Goal: Task Accomplishment & Management: Use online tool/utility

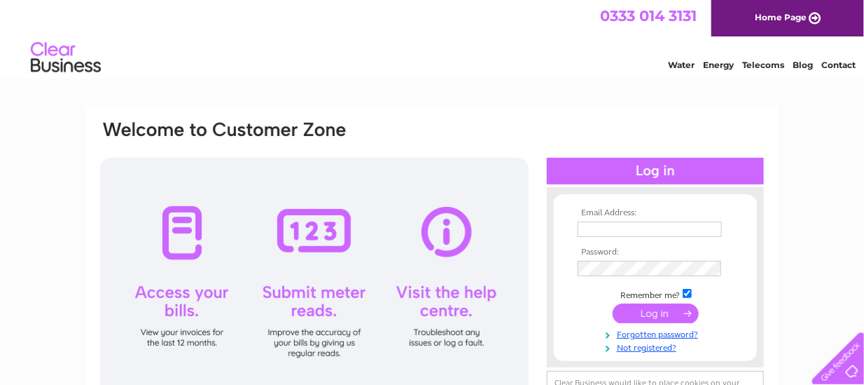
type input "angela@kirktonmoray.com"
click at [668, 316] on input "submit" at bounding box center [656, 313] width 86 height 20
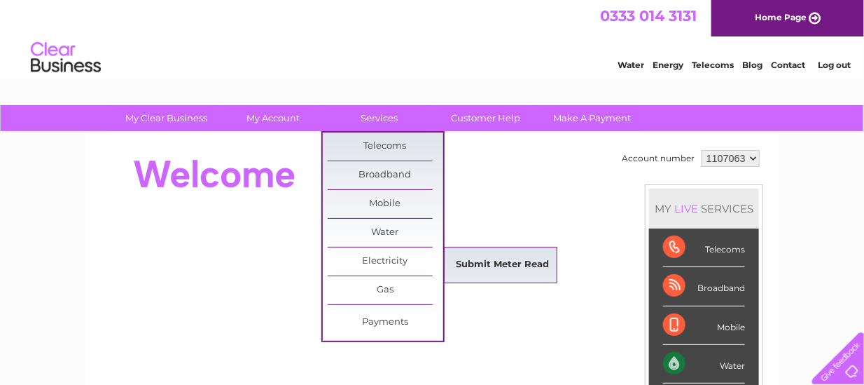
click at [518, 261] on link "Submit Meter Read" at bounding box center [503, 265] width 116 height 28
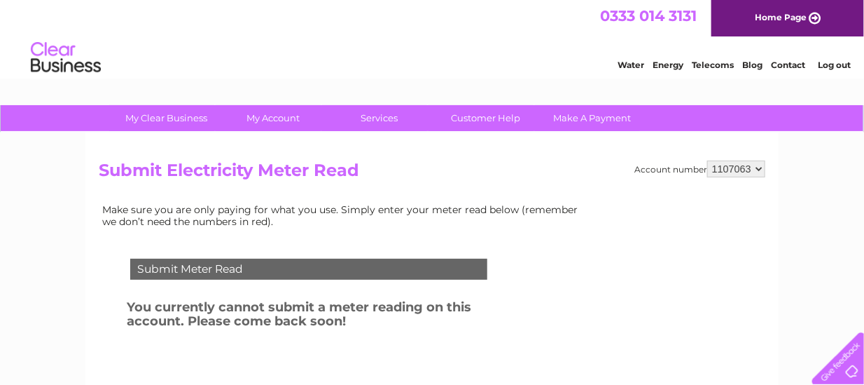
click at [801, 22] on link "Home Page" at bounding box center [788, 18] width 153 height 36
